Goal: Information Seeking & Learning: Learn about a topic

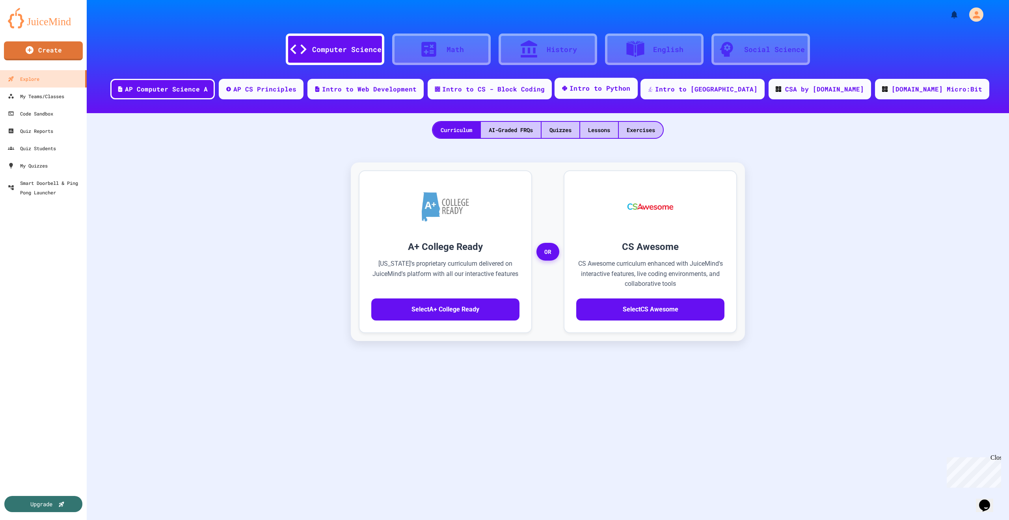
click at [626, 90] on div "Intro to Python" at bounding box center [599, 89] width 61 height 10
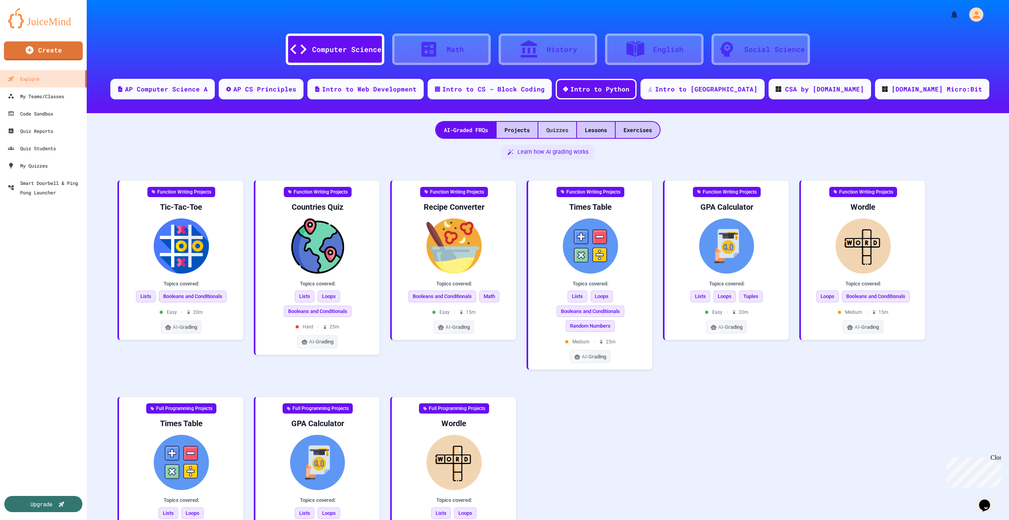
click at [556, 130] on div "Quizzes" at bounding box center [557, 130] width 38 height 16
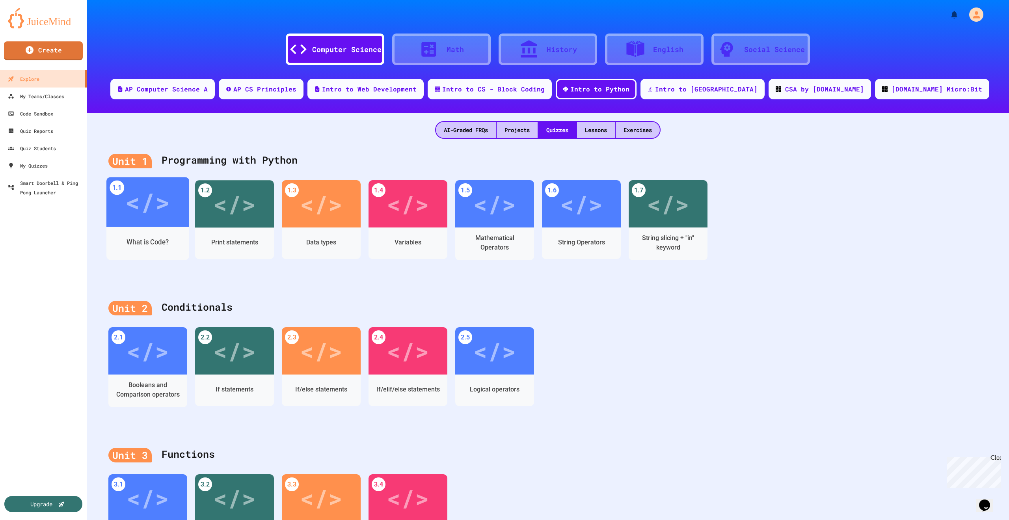
click at [159, 218] on div "</>" at bounding box center [147, 201] width 45 height 37
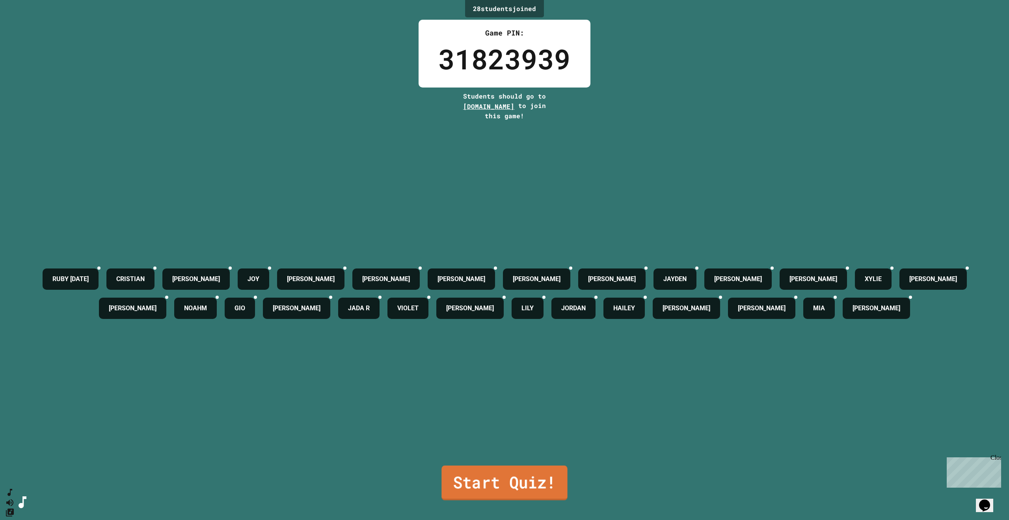
click at [528, 475] on link "Start Quiz!" at bounding box center [504, 482] width 126 height 35
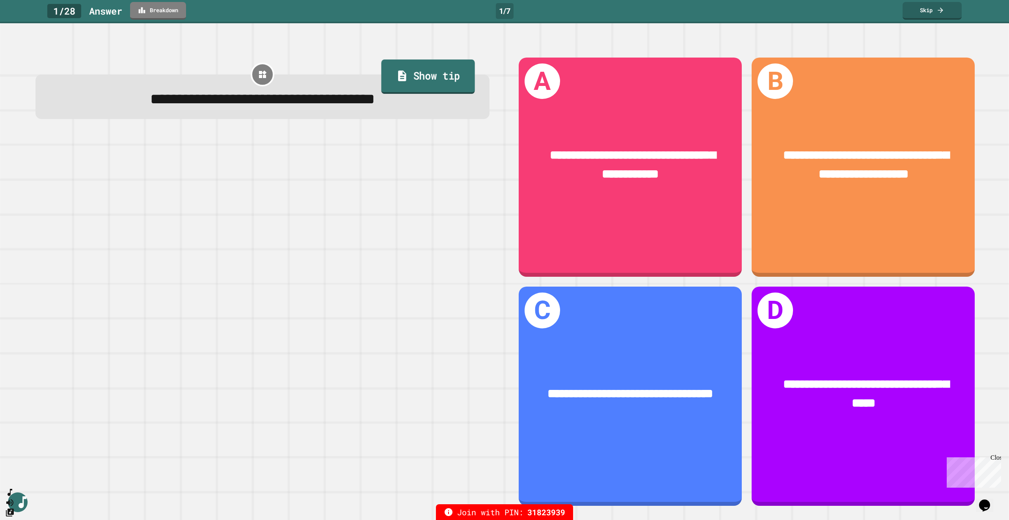
click at [427, 79] on link "Show tip" at bounding box center [428, 76] width 94 height 34
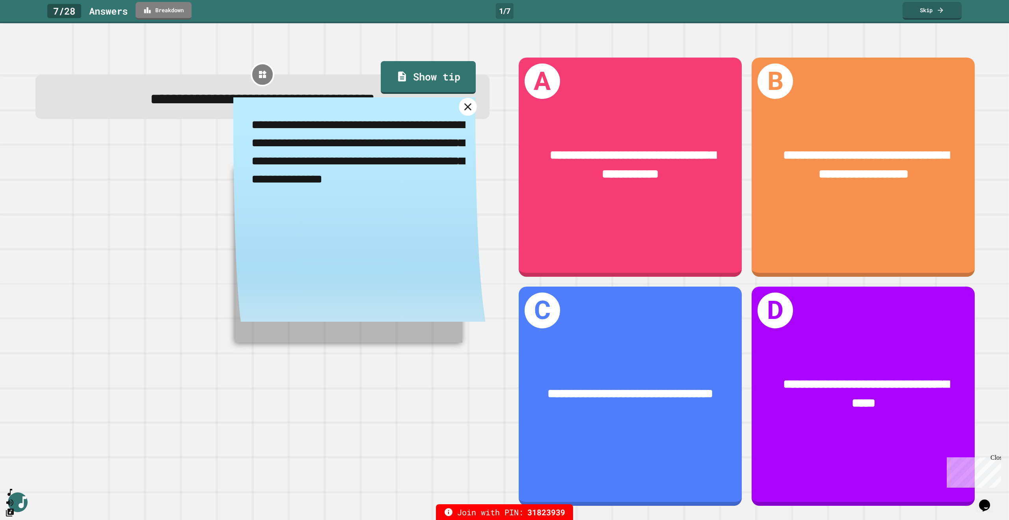
click at [461, 113] on icon at bounding box center [467, 107] width 12 height 12
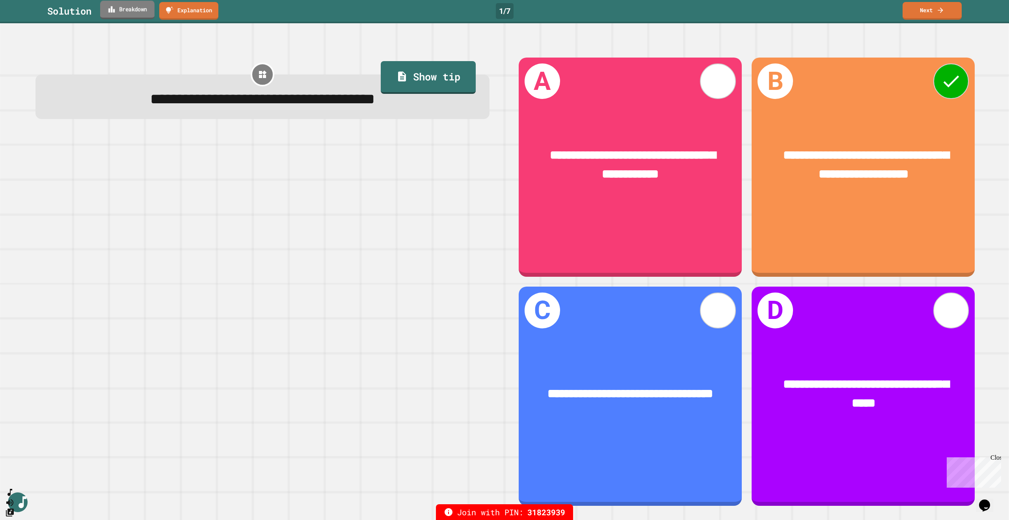
click at [136, 14] on link "Breakdown" at bounding box center [127, 10] width 54 height 19
click at [921, 13] on link "Next" at bounding box center [932, 9] width 54 height 19
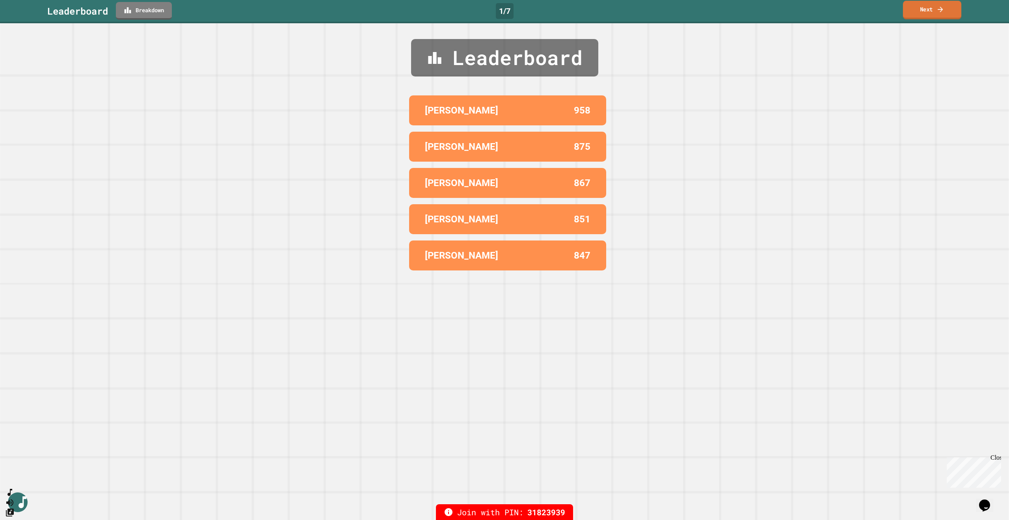
click at [932, 10] on link "Next" at bounding box center [932, 10] width 58 height 19
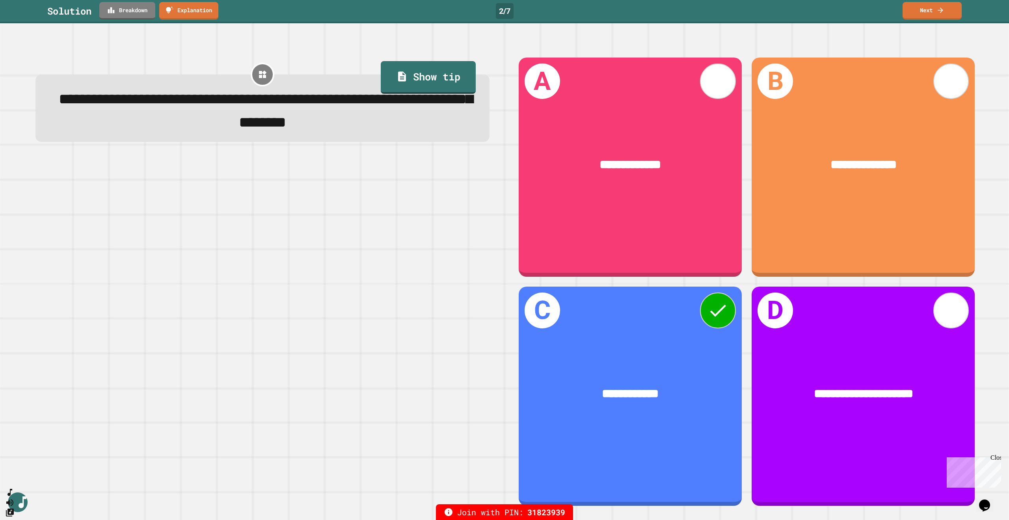
click at [139, 14] on link "Breakdown" at bounding box center [127, 11] width 56 height 18
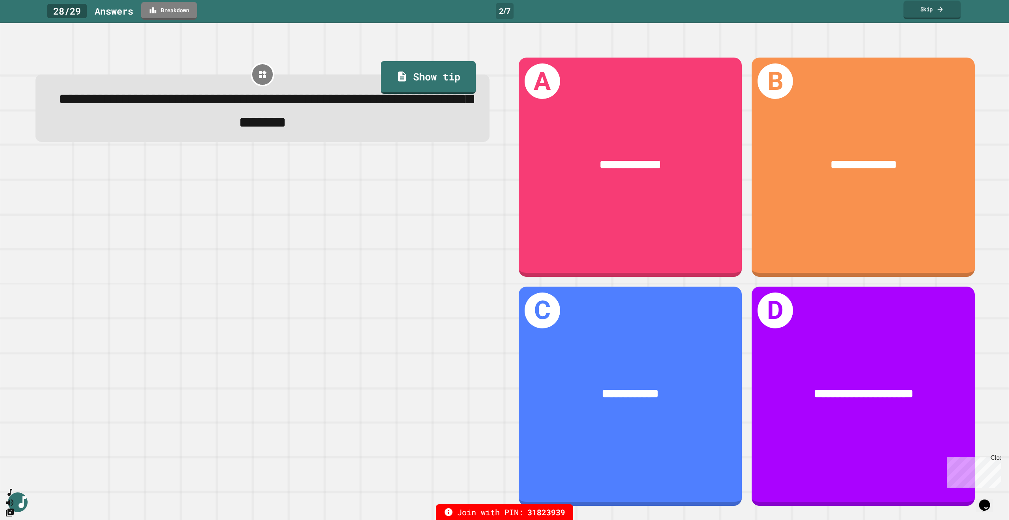
click at [943, 9] on link "Skip" at bounding box center [931, 10] width 57 height 19
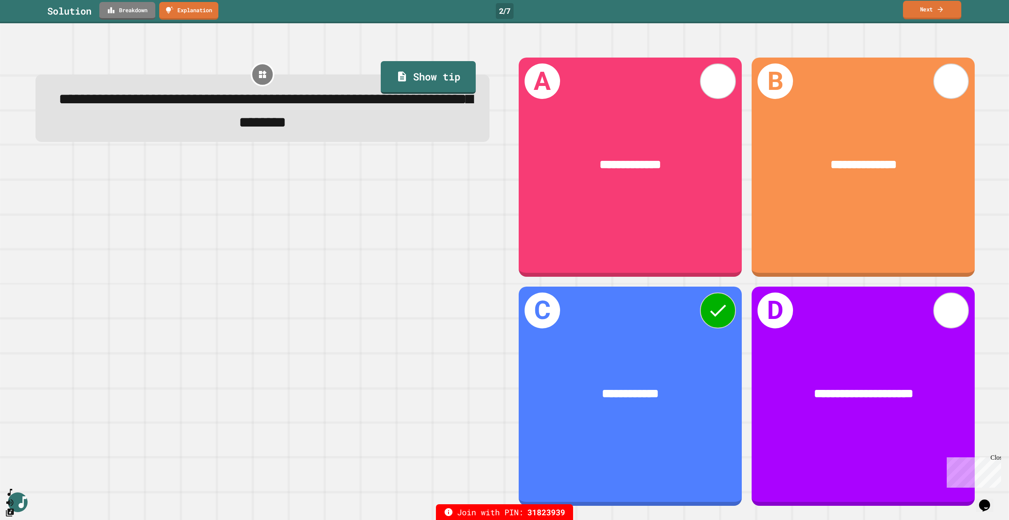
click at [941, 7] on icon at bounding box center [940, 9] width 8 height 8
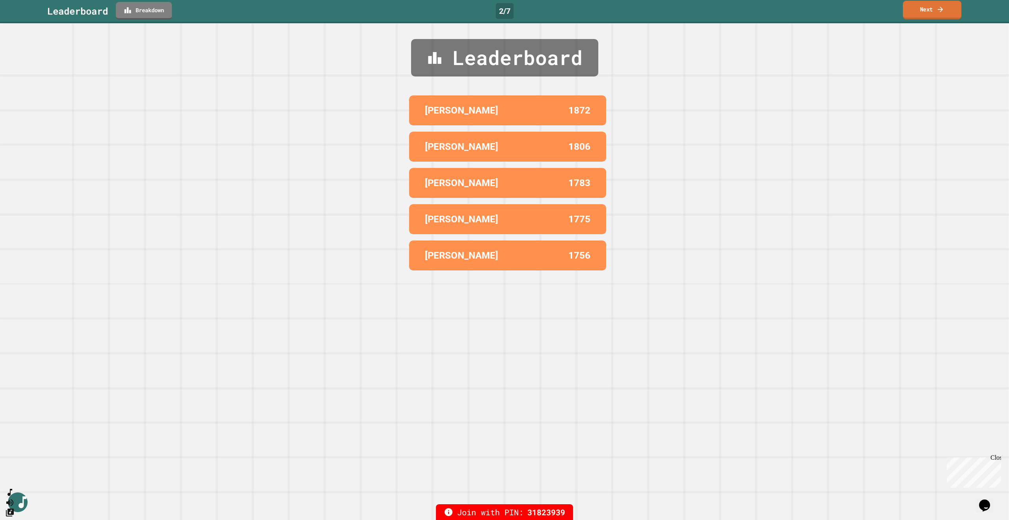
click at [927, 4] on link "Next" at bounding box center [932, 10] width 58 height 19
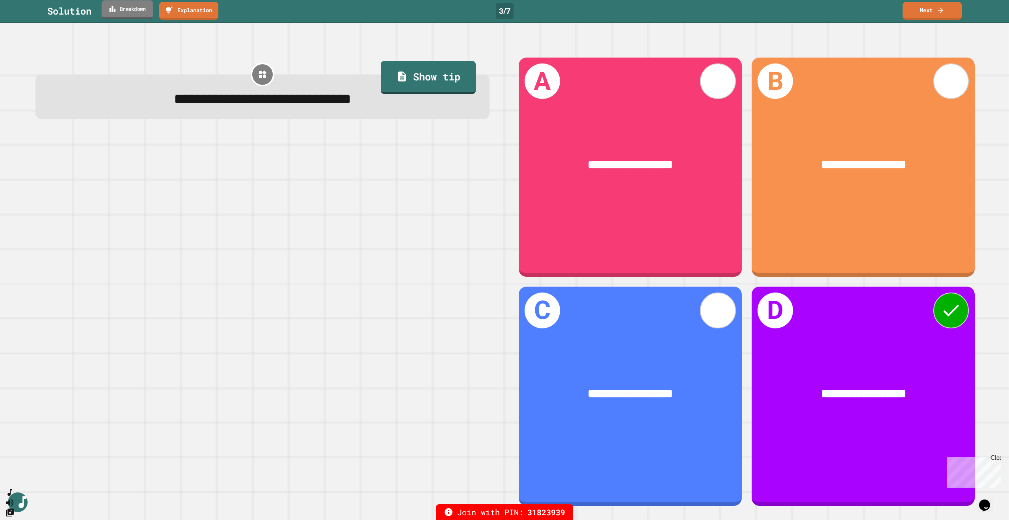
click at [134, 10] on link "Breakdown" at bounding box center [128, 9] width 52 height 19
click at [927, 18] on link "Next" at bounding box center [931, 11] width 59 height 18
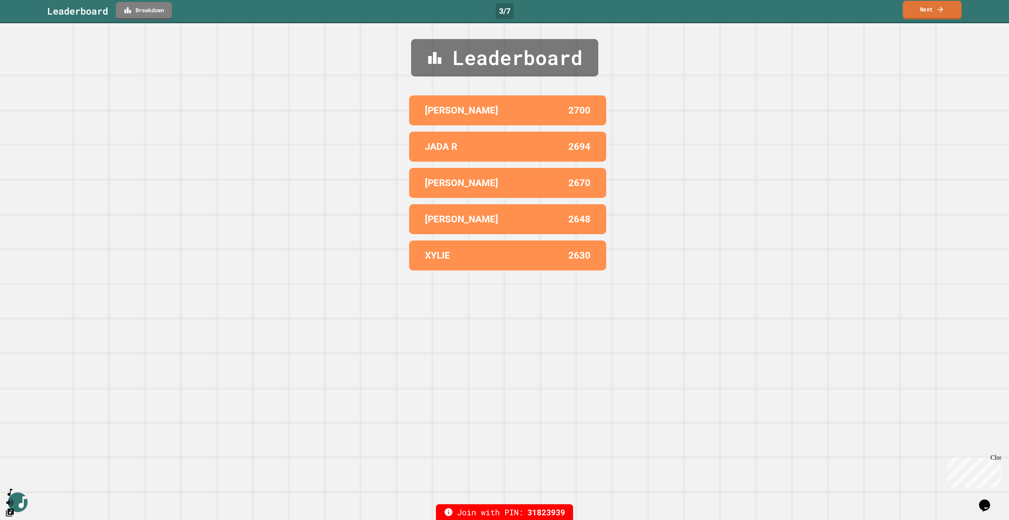
click at [928, 15] on link "Next" at bounding box center [931, 10] width 59 height 19
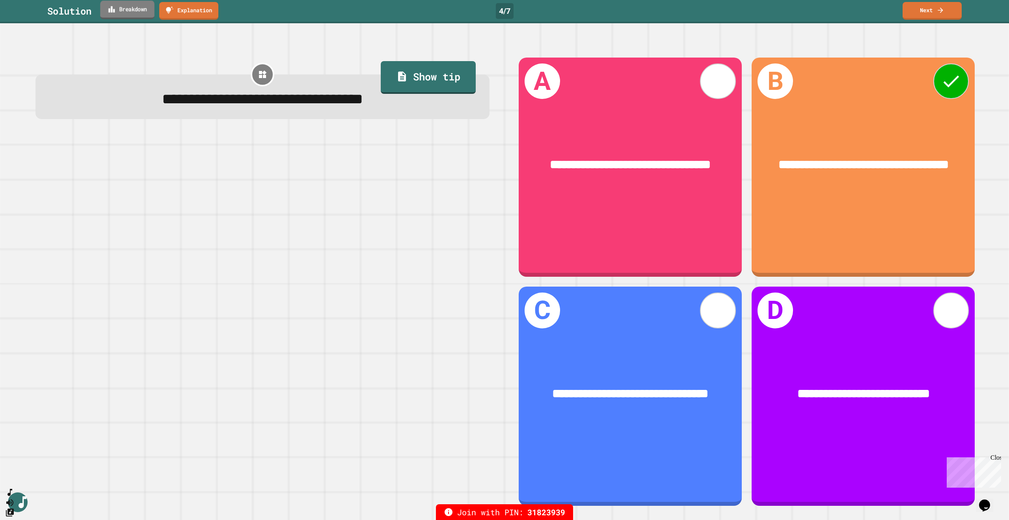
click at [139, 6] on link "Breakdown" at bounding box center [127, 10] width 54 height 19
click at [928, 7] on link "Next" at bounding box center [932, 11] width 60 height 18
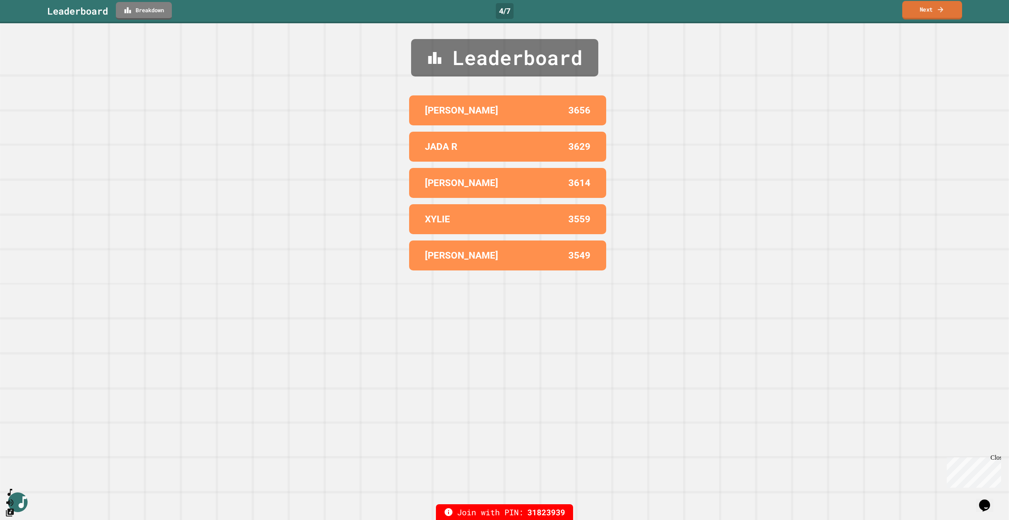
click at [940, 11] on icon at bounding box center [940, 9] width 8 height 8
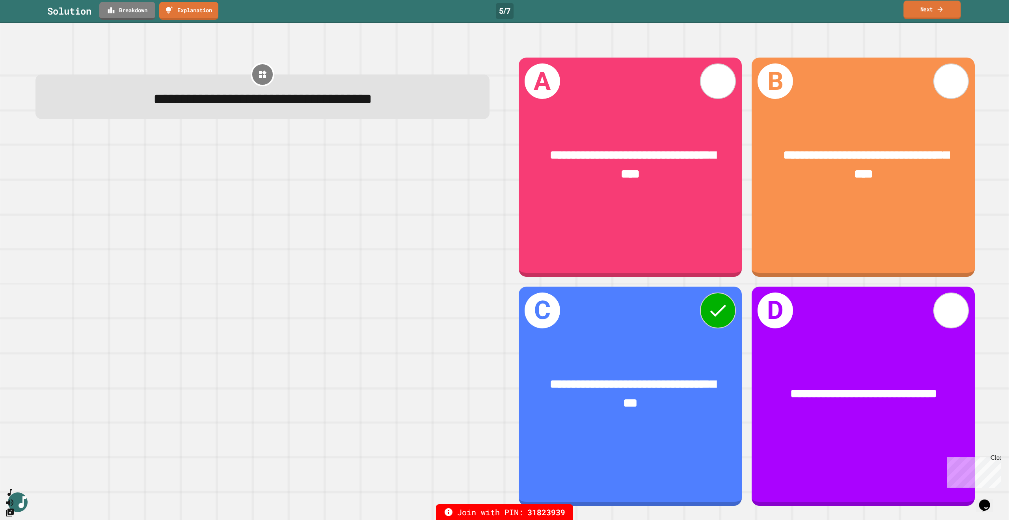
click at [930, 7] on link "Next" at bounding box center [931, 10] width 57 height 19
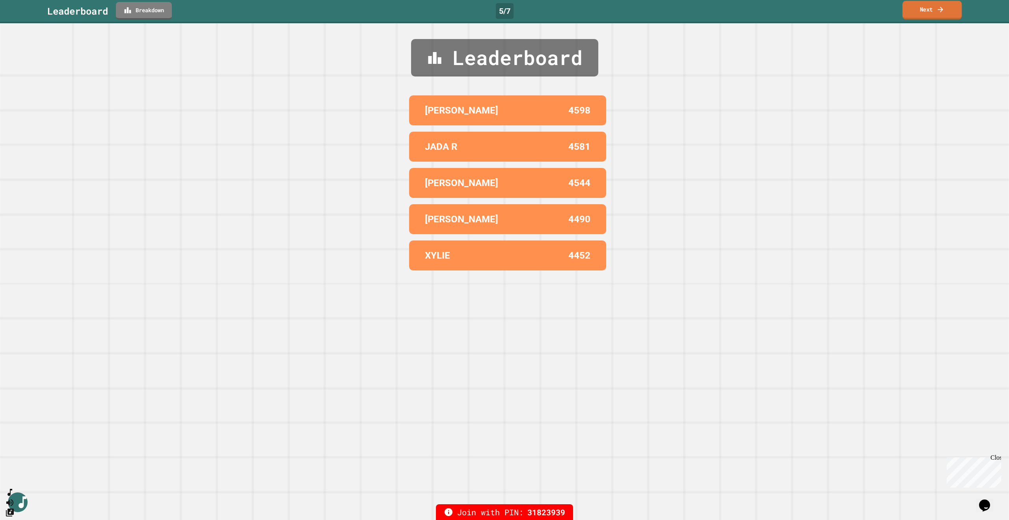
click at [940, 8] on icon at bounding box center [940, 9] width 8 height 8
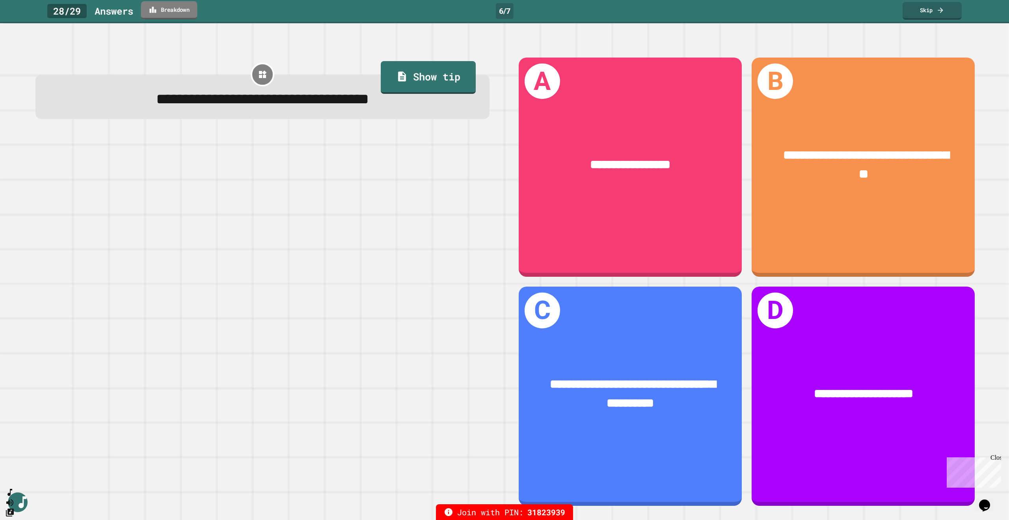
click at [163, 11] on link "Breakdown" at bounding box center [169, 10] width 56 height 18
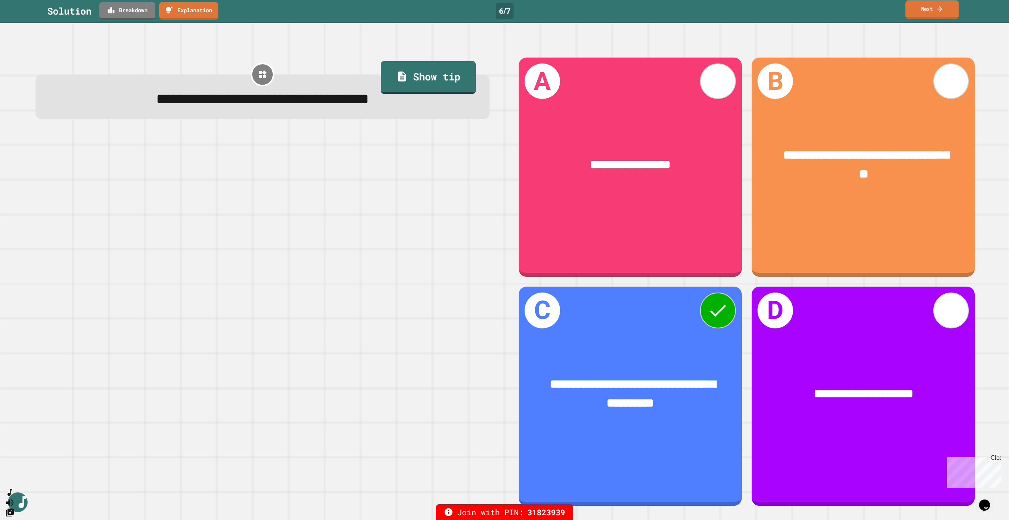
click at [945, 11] on link "Next" at bounding box center [932, 9] width 54 height 19
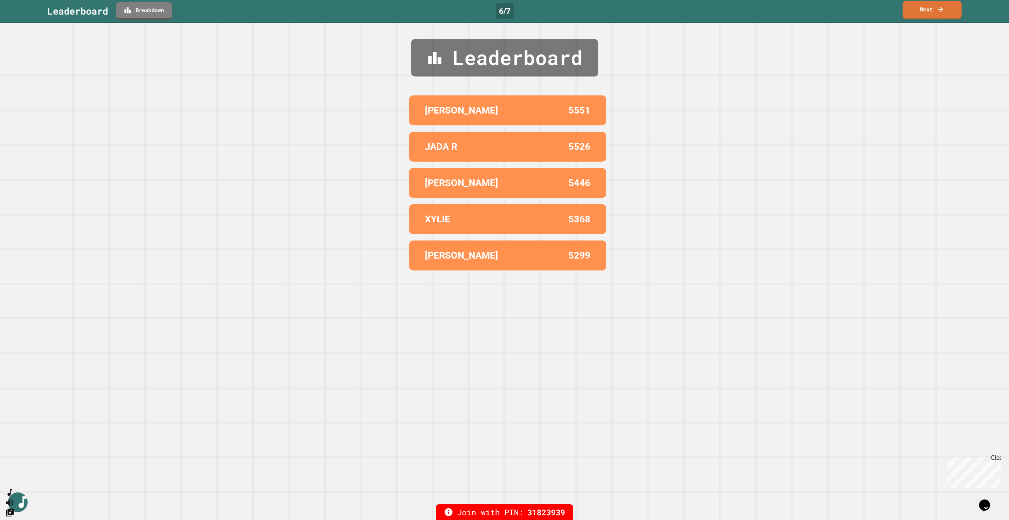
click at [945, 11] on link "Next" at bounding box center [931, 10] width 59 height 19
